Goal: Communication & Community: Answer question/provide support

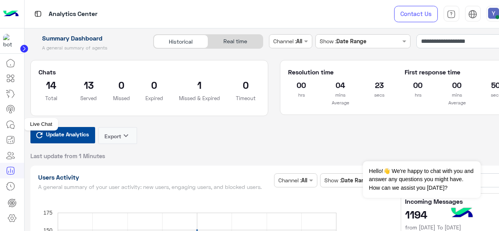
click at [12, 121] on icon at bounding box center [10, 124] width 9 height 9
click at [14, 123] on icon at bounding box center [10, 124] width 9 height 9
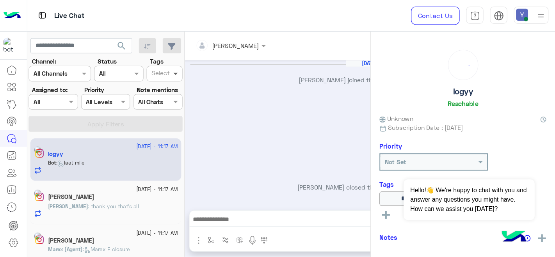
scroll to position [236, 0]
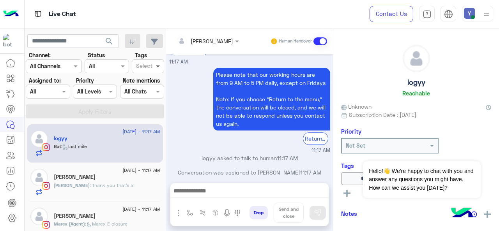
click at [158, 64] on span at bounding box center [159, 66] width 10 height 8
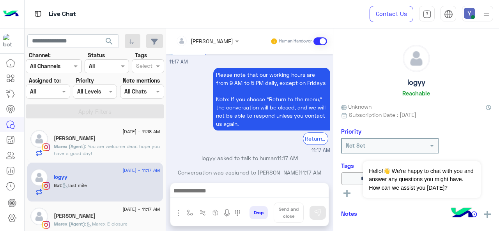
click at [196, 19] on div "Live Chat" at bounding box center [183, 14] width 317 height 28
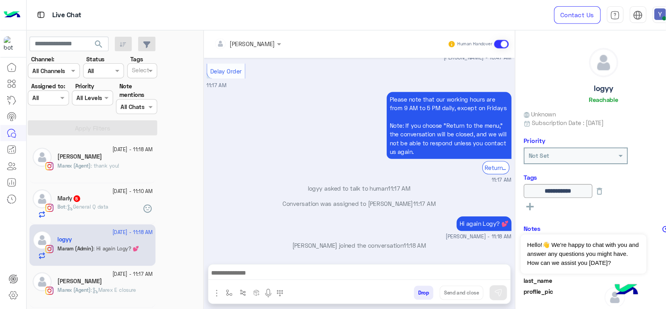
scroll to position [198, 0]
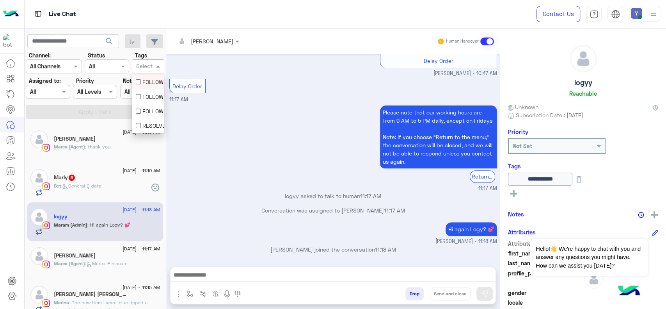
click at [159, 65] on span at bounding box center [159, 66] width 10 height 8
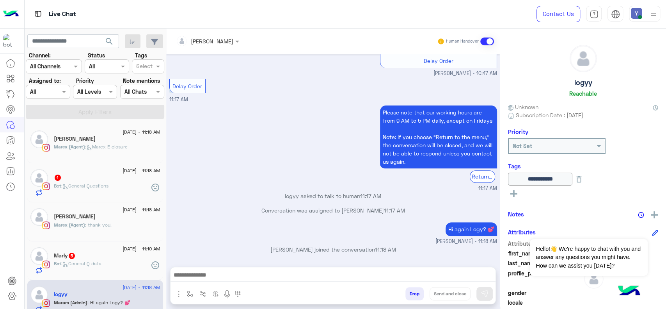
click at [248, 111] on div "Please note that our working hours are from 9 AM to 5 PM daily, except on Frida…" at bounding box center [333, 147] width 328 height 88
click at [499, 228] on button "Dismiss ✕" at bounding box center [624, 229] width 47 height 16
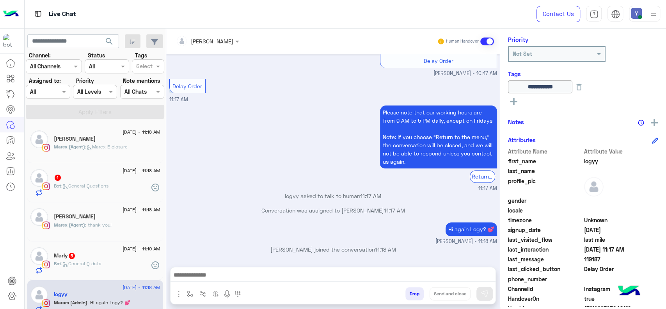
scroll to position [254, 0]
